Goal: Find specific page/section: Find specific page/section

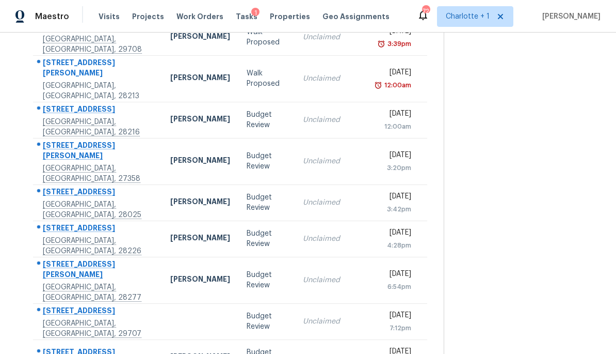
scroll to position [165, 0]
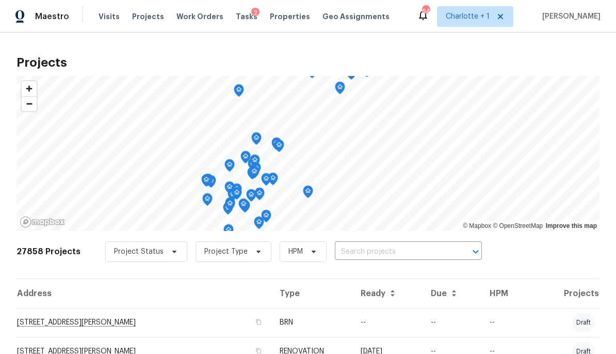
click at [278, 16] on span "Properties" at bounding box center [290, 16] width 40 height 10
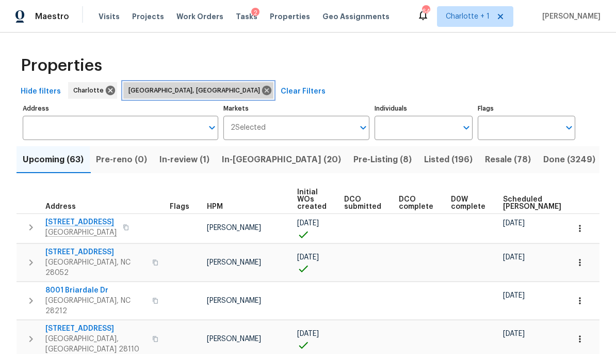
click at [169, 93] on span "Greensboro, NC" at bounding box center [197, 90] width 136 height 10
click at [262, 88] on icon at bounding box center [266, 90] width 9 height 9
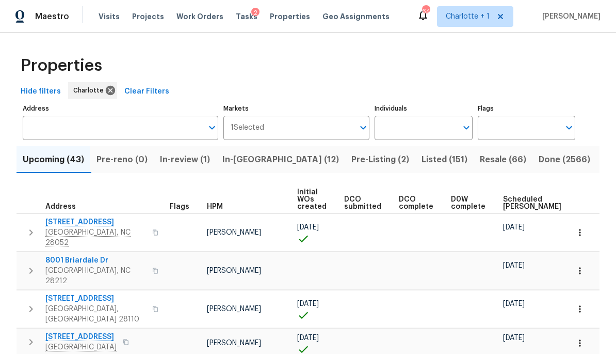
click at [480, 163] on span "Resale (66)" at bounding box center [503, 159] width 46 height 14
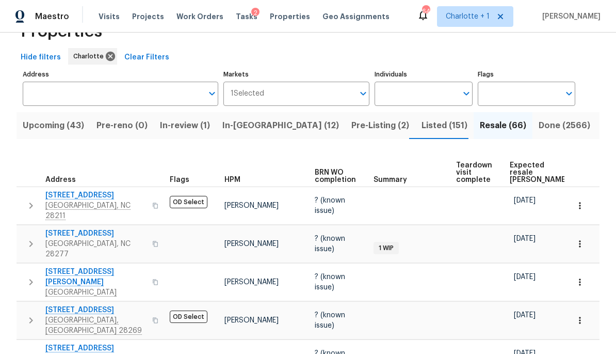
scroll to position [41, 0]
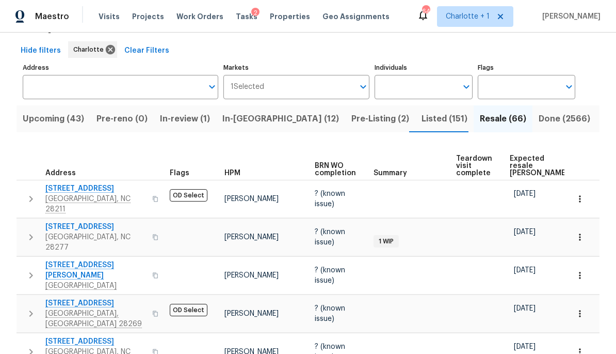
click at [519, 158] on span "Expected resale COE" at bounding box center [539, 166] width 58 height 22
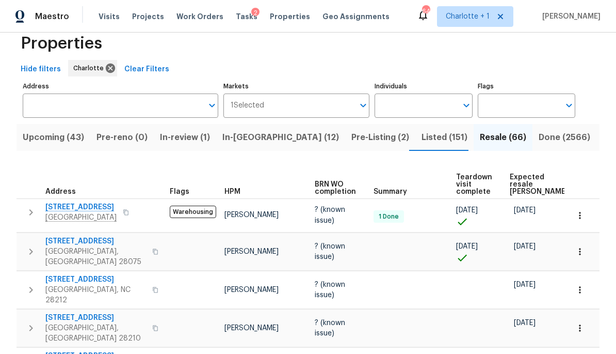
scroll to position [31, 0]
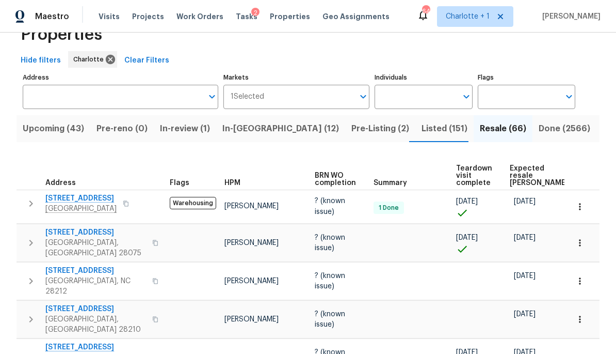
click at [480, 170] on span "Teardown visit complete" at bounding box center [474, 176] width 36 height 22
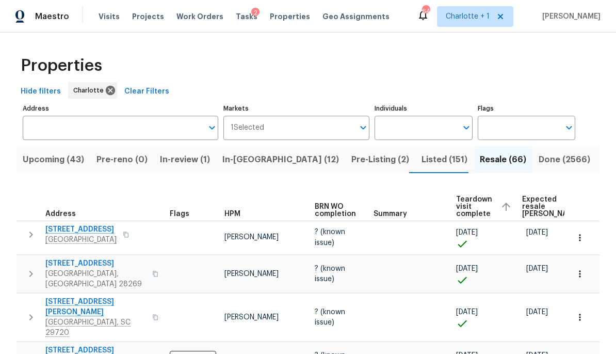
click at [533, 199] on span "Expected resale COE" at bounding box center [551, 207] width 58 height 22
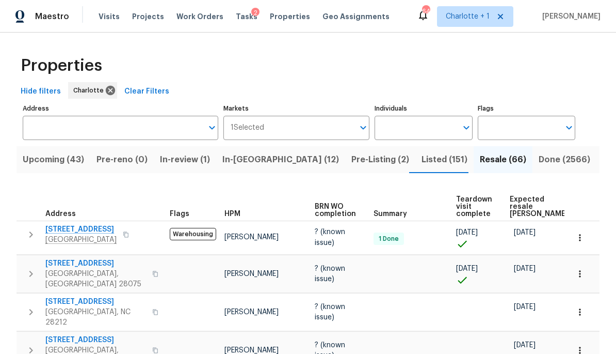
click at [522, 208] on span "Expected resale COE" at bounding box center [539, 207] width 58 height 22
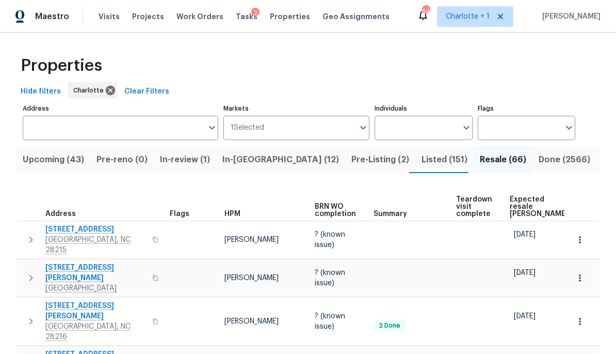
click at [90, 233] on span "5163 Ficus Tree Ln" at bounding box center [95, 229] width 101 height 10
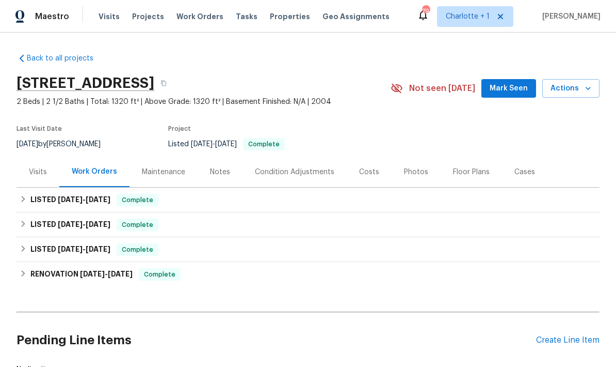
click at [371, 169] on div "Costs" at bounding box center [369, 172] width 20 height 10
